Goal: Task Accomplishment & Management: Manage account settings

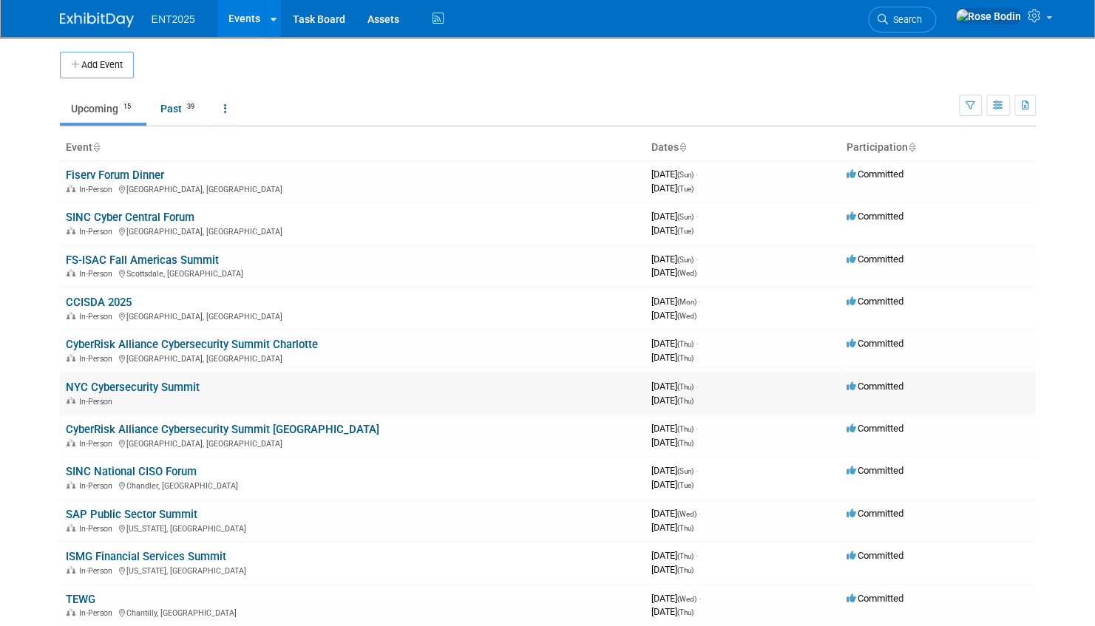
click at [143, 382] on link "NYC Cybersecurity Summit" at bounding box center [133, 387] width 134 height 13
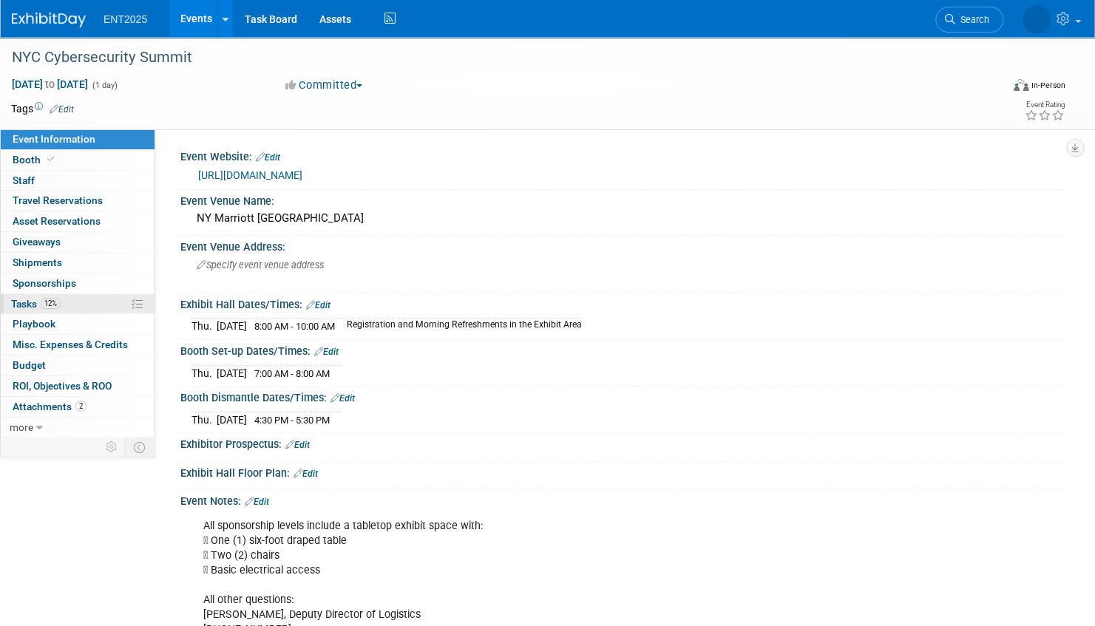
click at [109, 304] on link "12% Tasks 12%" at bounding box center [78, 304] width 154 height 20
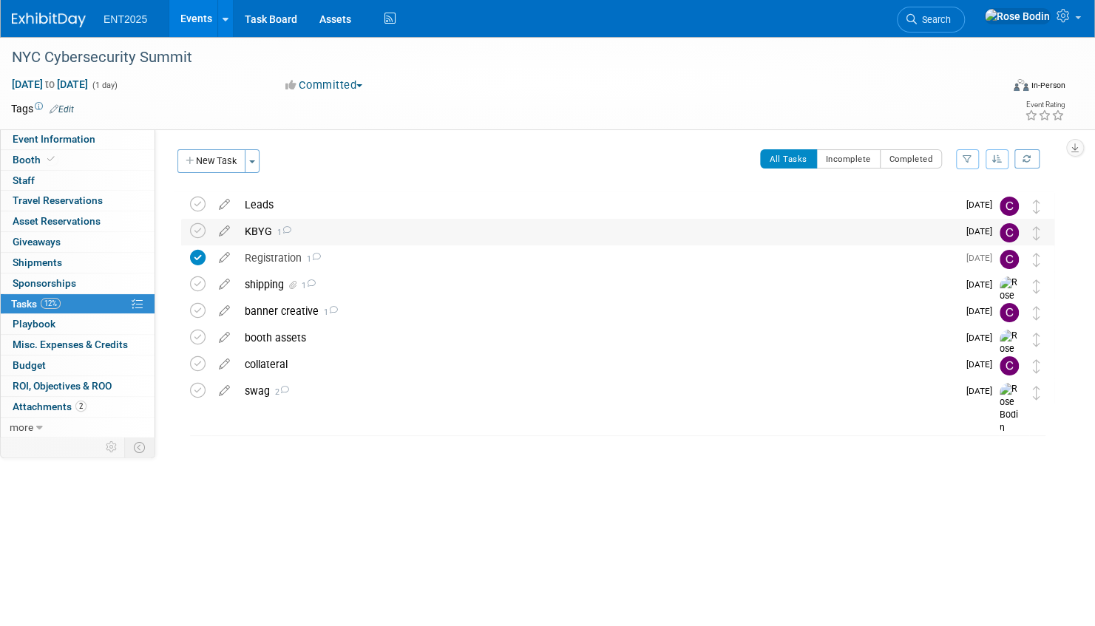
click at [350, 235] on div "KBYG 1" at bounding box center [597, 231] width 720 height 25
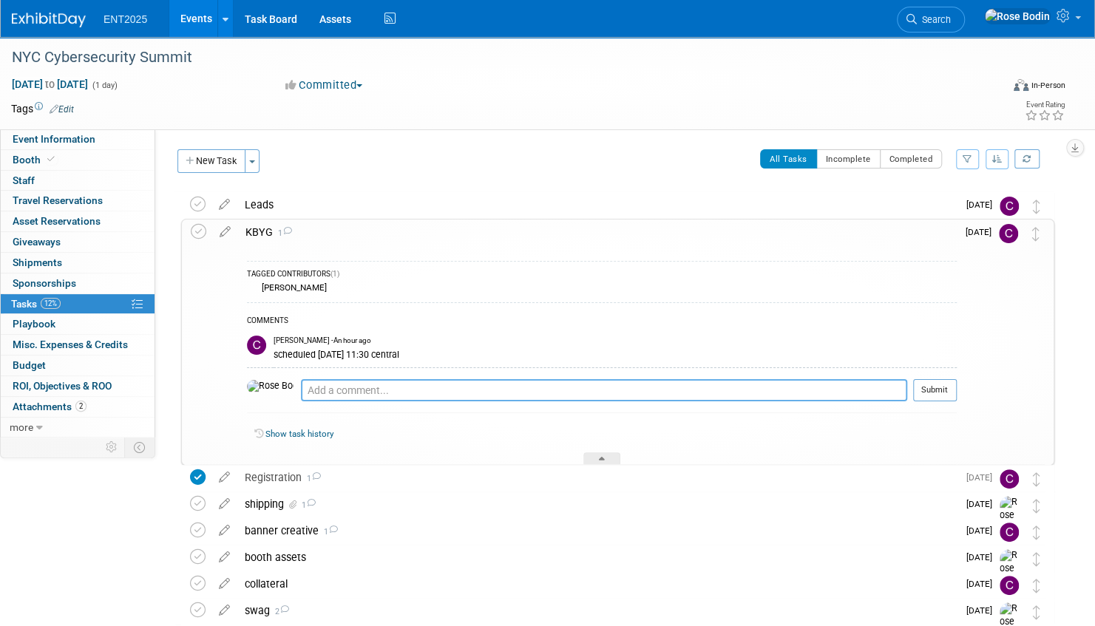
click at [337, 389] on textarea at bounding box center [604, 390] width 606 height 22
click at [338, 384] on textarea at bounding box center [604, 390] width 606 height 22
type textarea "Now 10/9 correct?"
click at [929, 390] on button "Submit" at bounding box center [935, 390] width 44 height 22
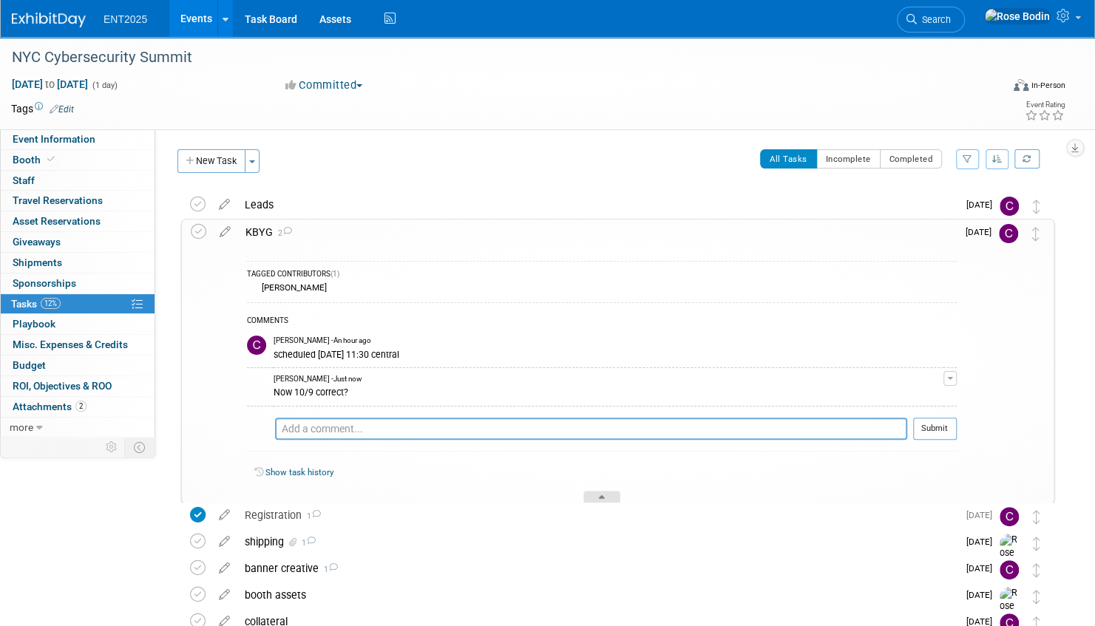
click at [600, 495] on icon at bounding box center [602, 499] width 6 height 9
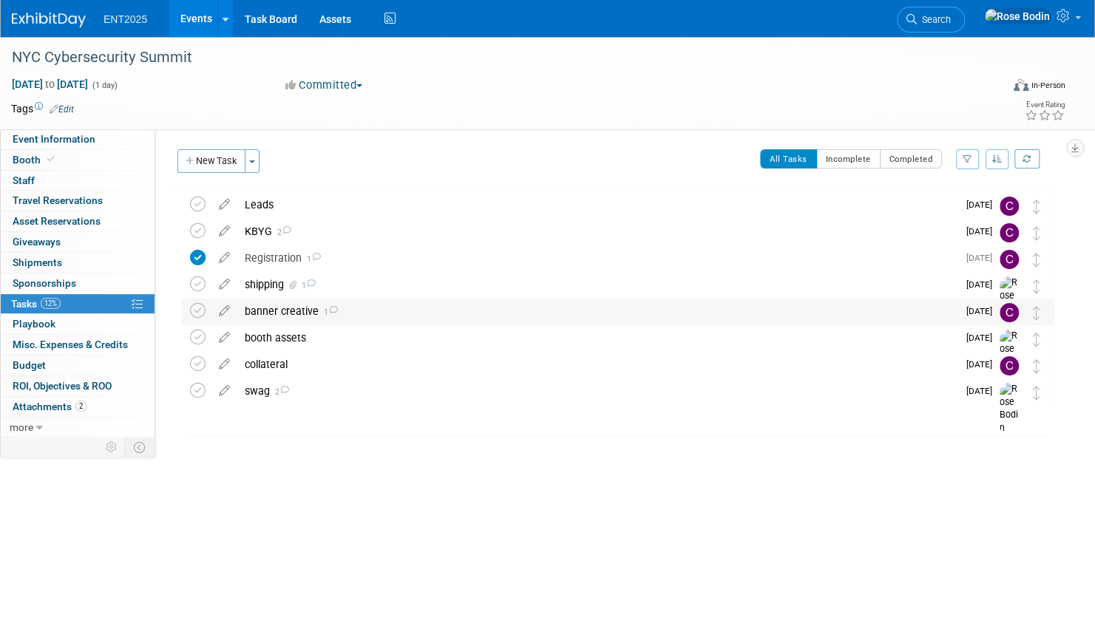
click at [488, 314] on div "banner creative 1" at bounding box center [597, 311] width 720 height 25
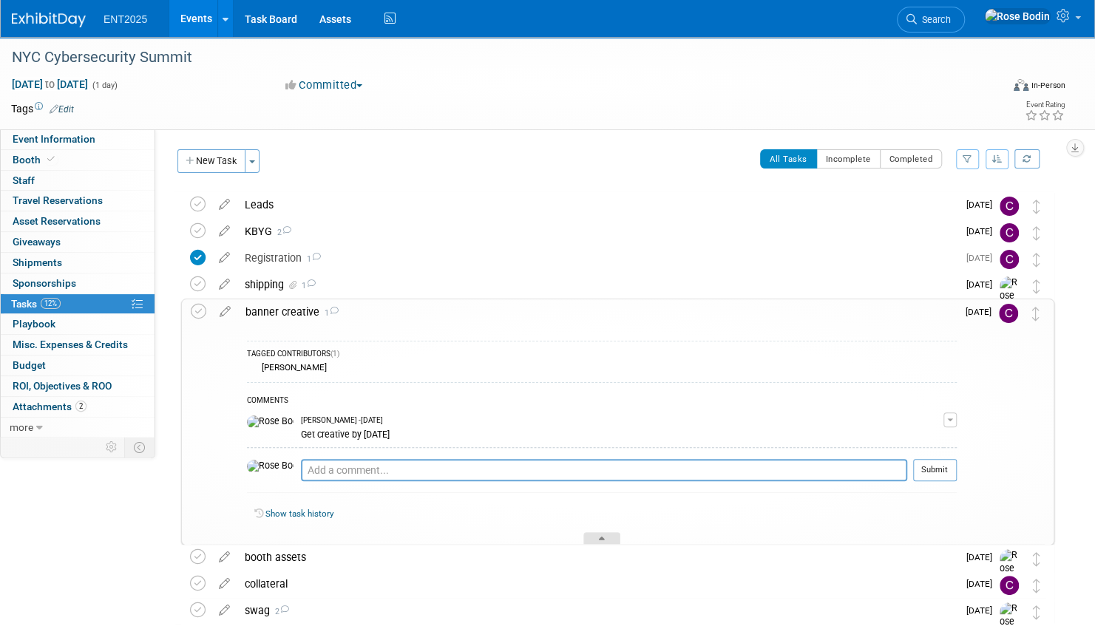
click at [603, 534] on div at bounding box center [601, 538] width 37 height 13
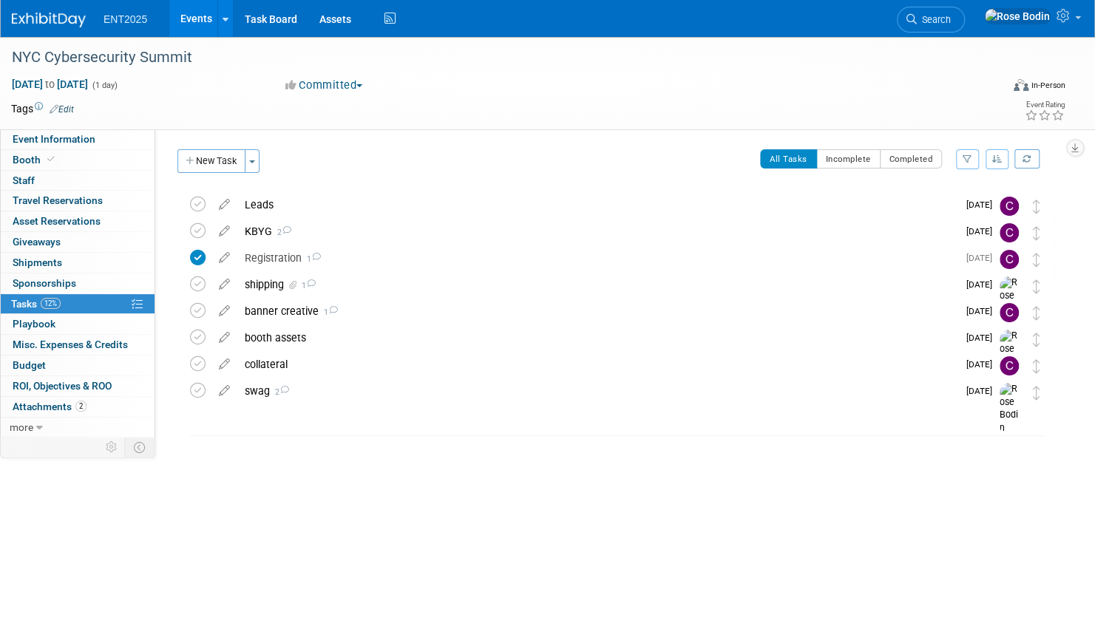
click at [998, 161] on icon "button" at bounding box center [997, 158] width 10 height 9
click at [966, 225] on link "By Due Date" at bounding box center [955, 227] width 106 height 21
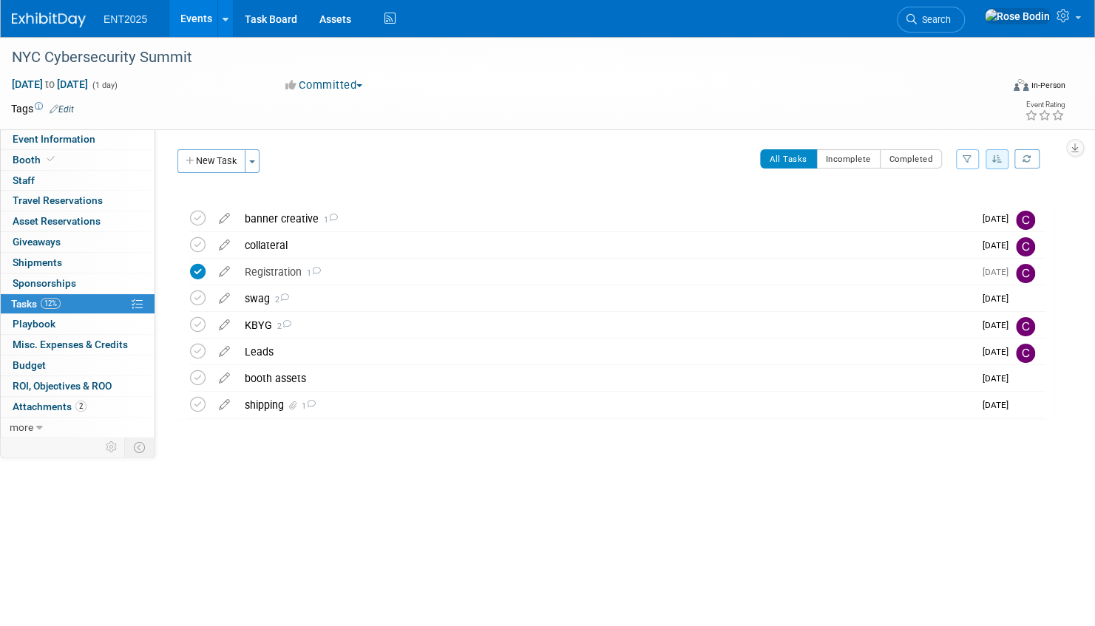
click at [200, 15] on link "Events" at bounding box center [196, 18] width 54 height 37
